Goal: Transaction & Acquisition: Purchase product/service

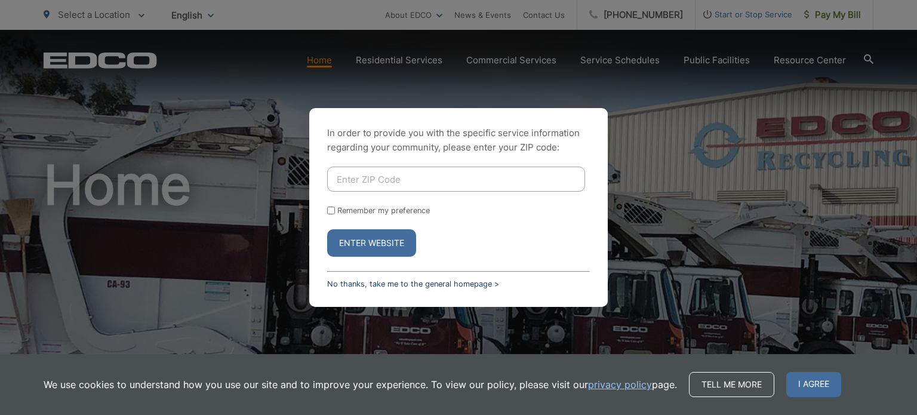
click at [352, 282] on link "No thanks, take me to the general homepage >" at bounding box center [413, 284] width 172 height 9
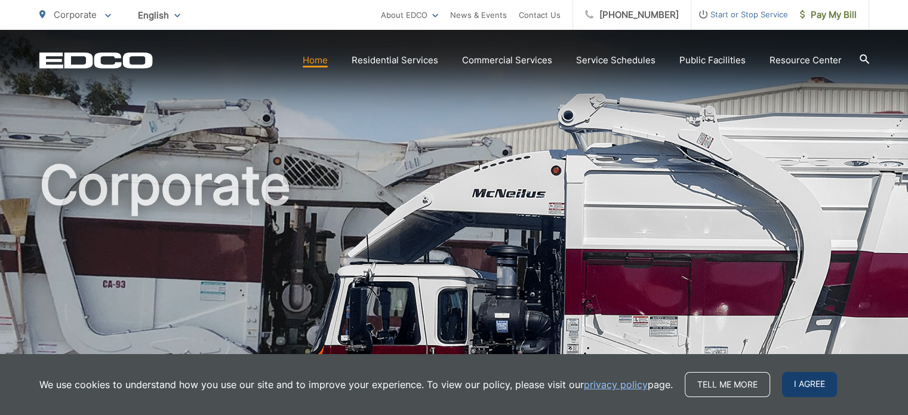
click at [797, 385] on span "I agree" at bounding box center [809, 384] width 55 height 25
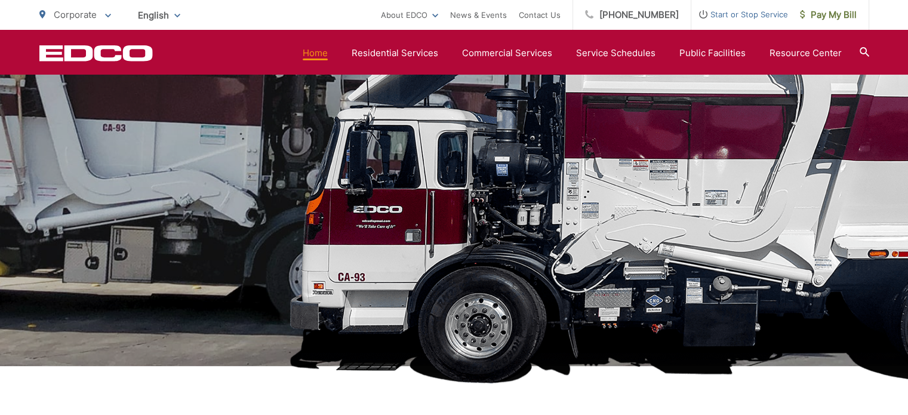
scroll to position [60, 0]
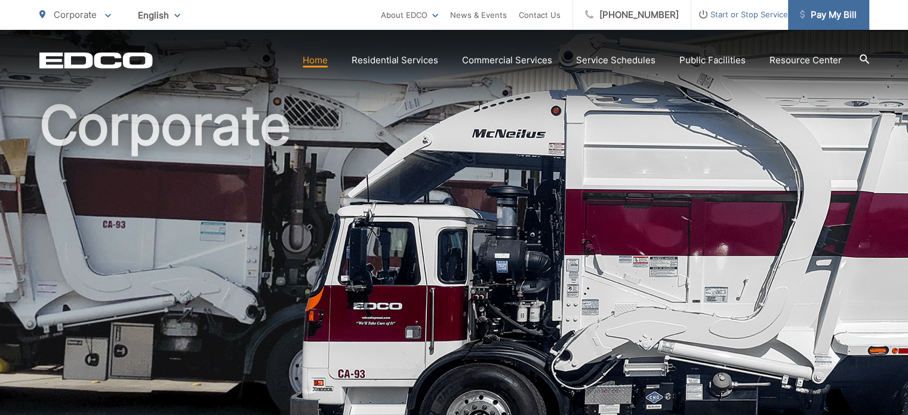
click at [818, 16] on span "Pay My Bill" at bounding box center [828, 15] width 57 height 14
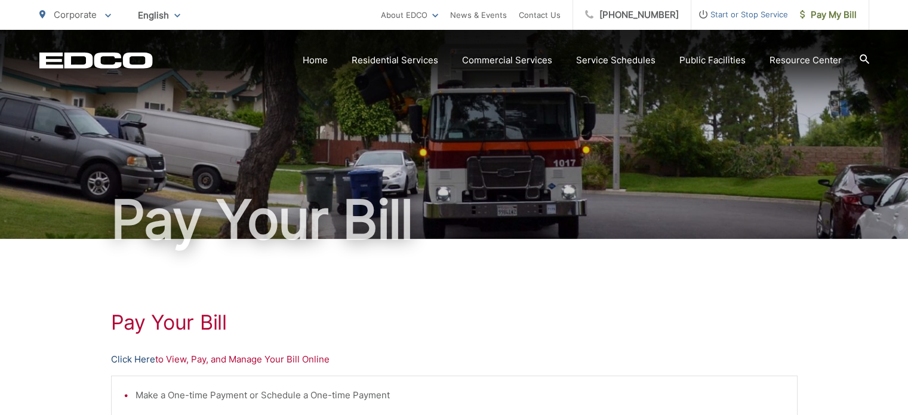
click at [125, 360] on link "Click Here" at bounding box center [133, 359] width 44 height 14
